Goal: Navigation & Orientation: Understand site structure

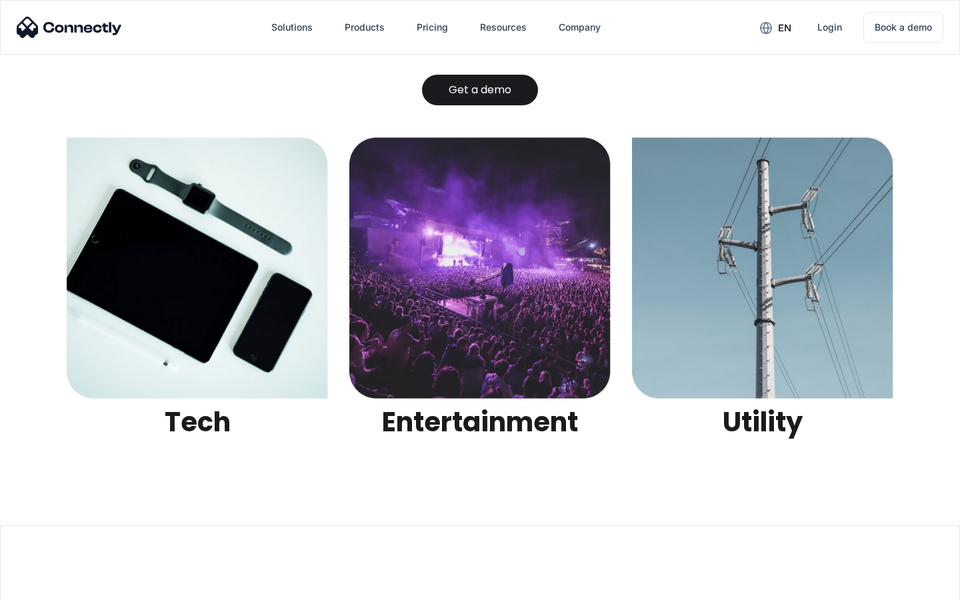
scroll to position [4206, 0]
